Goal: Feedback & Contribution: Submit feedback/report problem

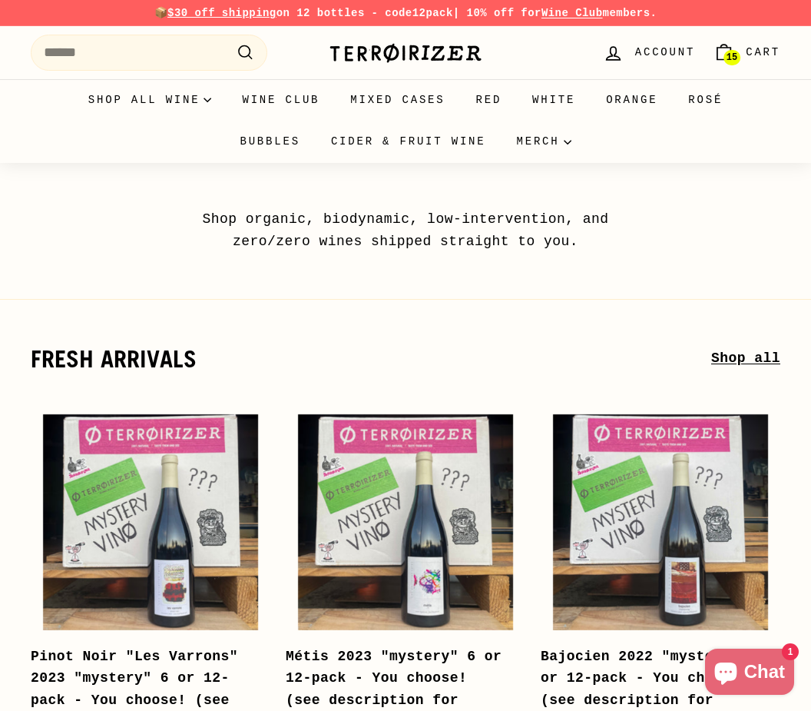
click at [741, 41] on link "15 Cart" at bounding box center [746, 52] width 85 height 45
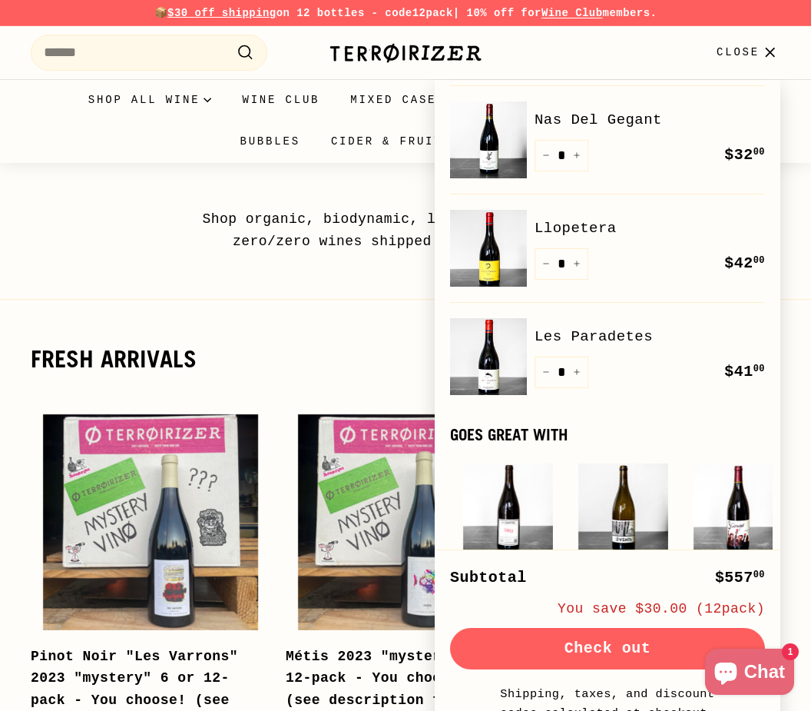
scroll to position [513, 0]
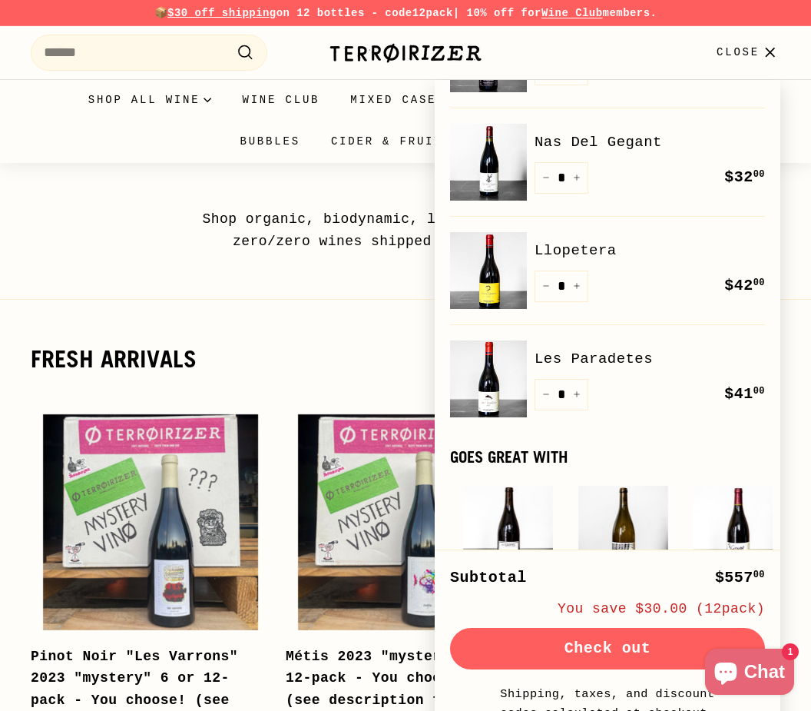
click at [495, 270] on img at bounding box center [488, 270] width 77 height 77
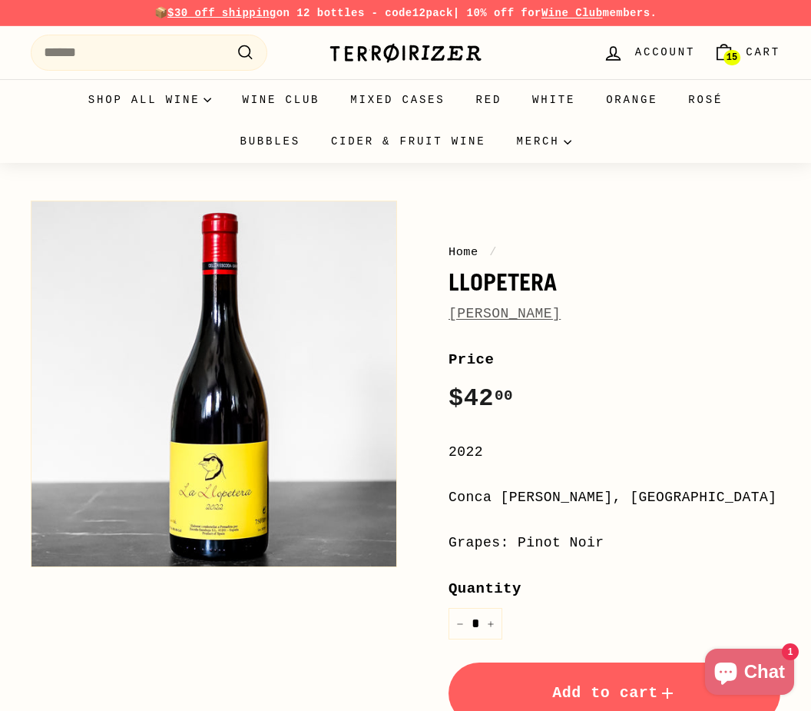
drag, startPoint x: 447, startPoint y: 283, endPoint x: 631, endPoint y: 323, distance: 188.5
click at [631, 323] on div "Home / Llopetera Escoda Sanahuja Price Regular price $42 00 $42.00 / 2022 Conca…" at bounding box center [597, 575] width 366 height 764
copy div "Llopetera Escoda Sanahuja"
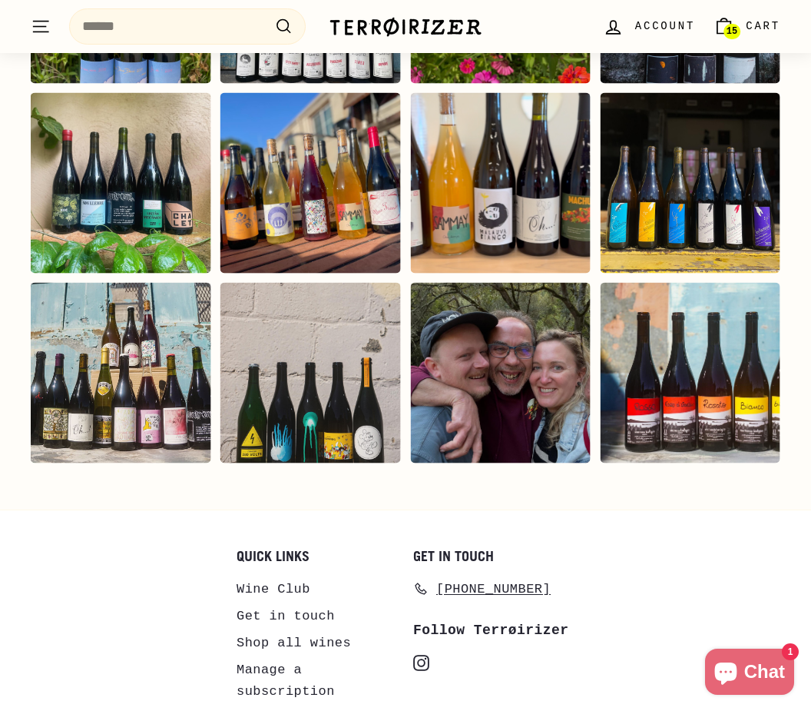
scroll to position [2874, 0]
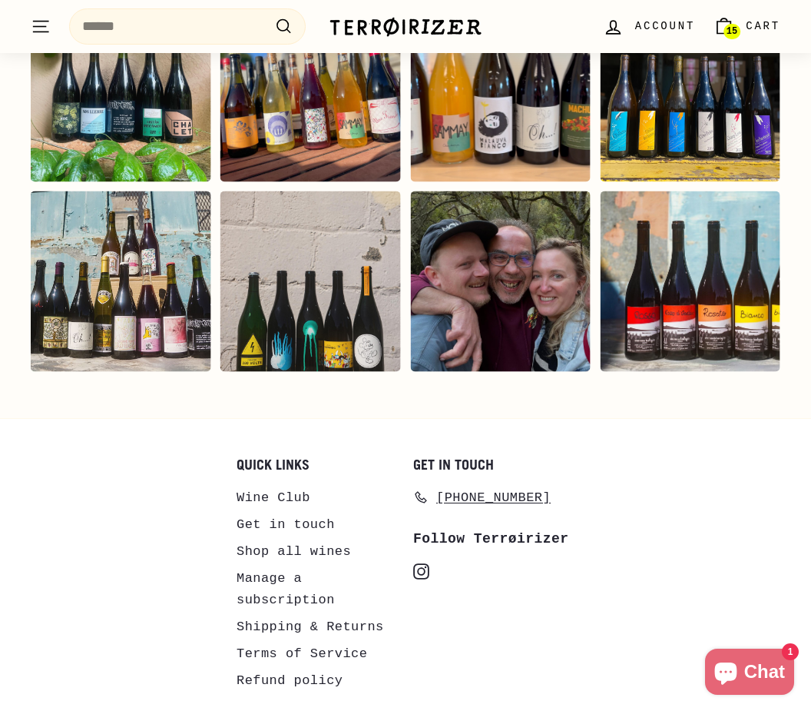
click at [310, 511] on link "Get in touch" at bounding box center [286, 524] width 98 height 27
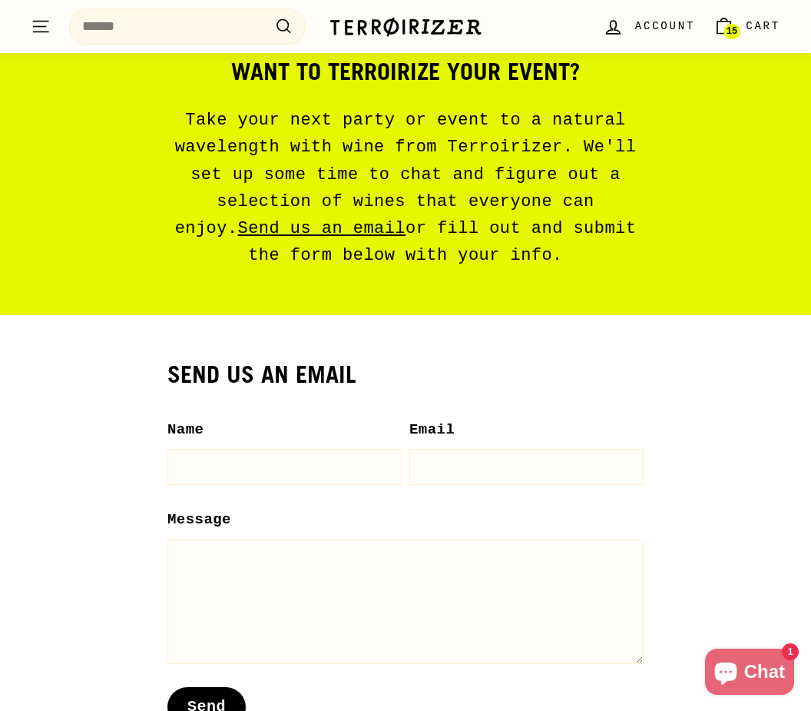
scroll to position [1001, 0]
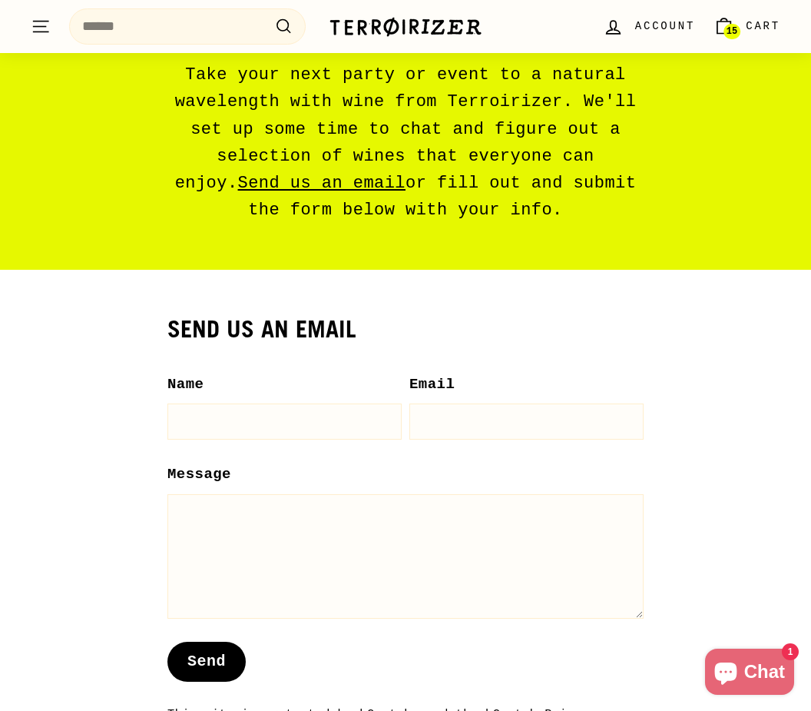
click at [267, 395] on label "Name" at bounding box center [284, 384] width 234 height 23
click at [267, 403] on input "Name" at bounding box center [284, 421] width 234 height 36
click at [261, 429] on input "Name" at bounding box center [284, 421] width 234 height 36
type input "**********"
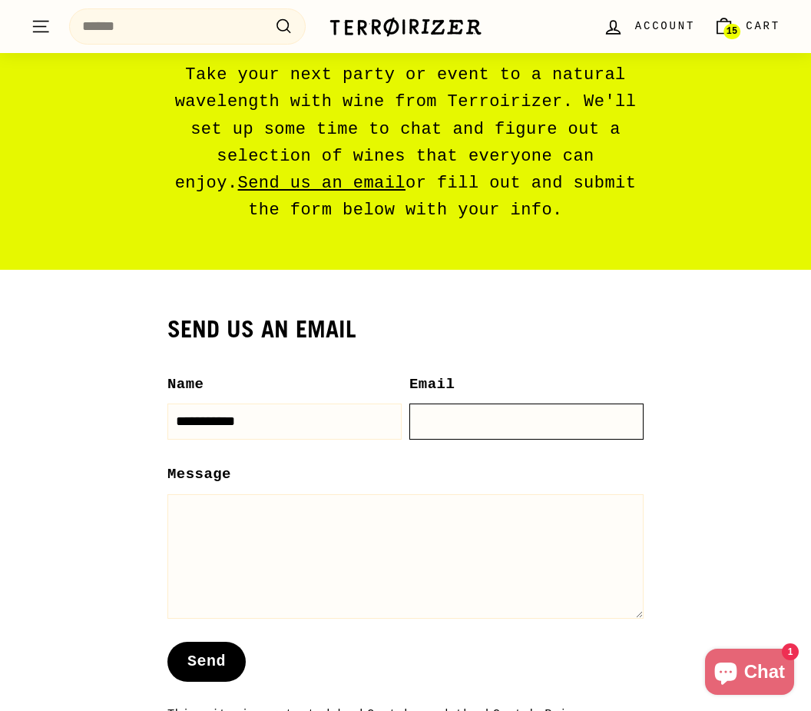
type input "**********"
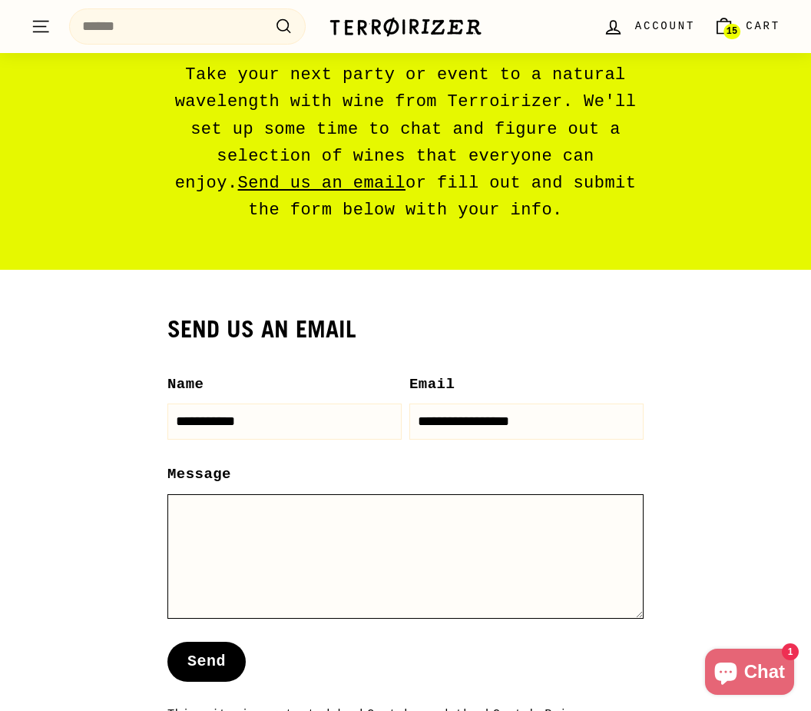
click at [284, 515] on textarea "Message" at bounding box center [405, 556] width 476 height 124
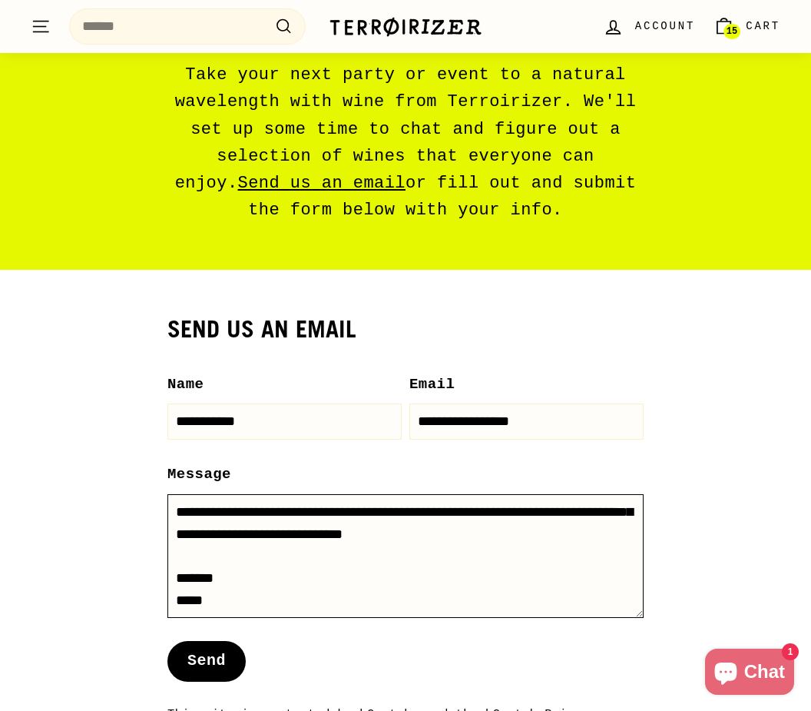
scroll to position [64, 0]
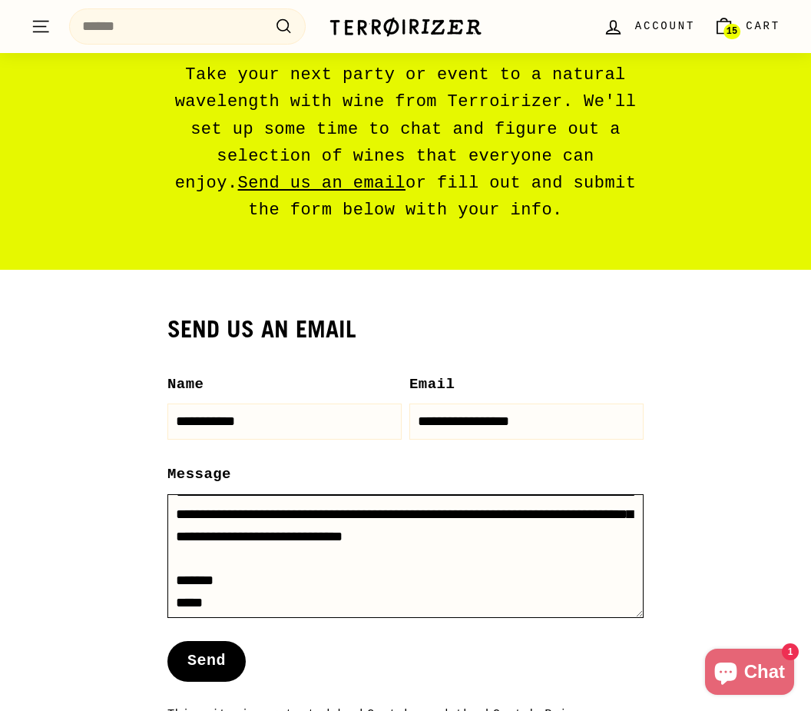
type textarea "**********"
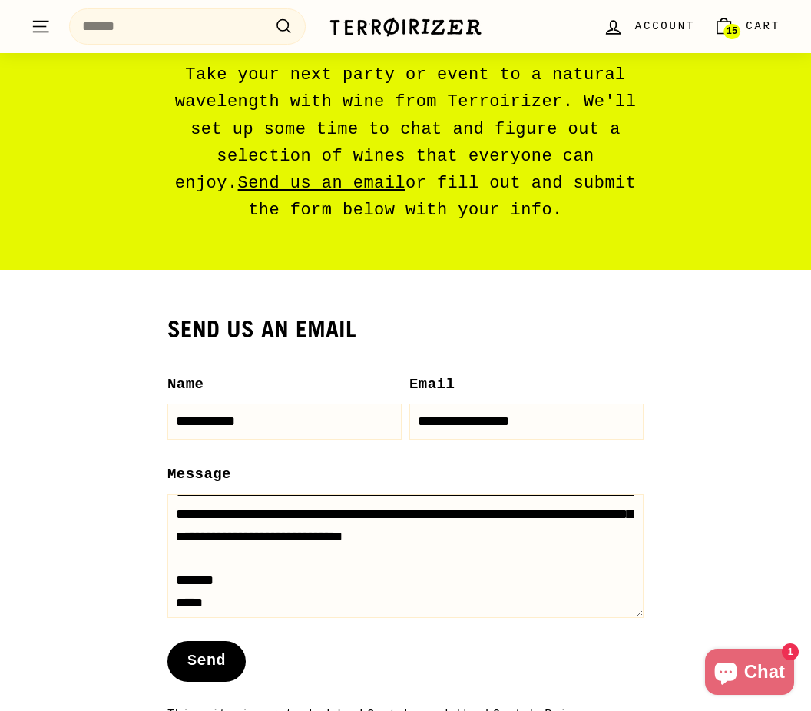
click at [210, 650] on button "Send" at bounding box center [206, 661] width 78 height 40
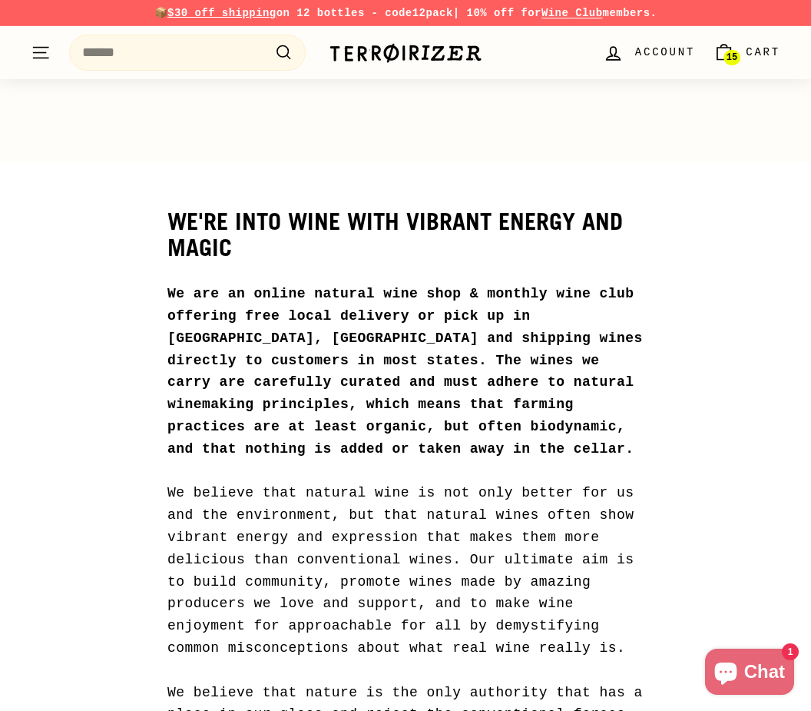
scroll to position [1375, 0]
